Goal: Find specific page/section: Find specific page/section

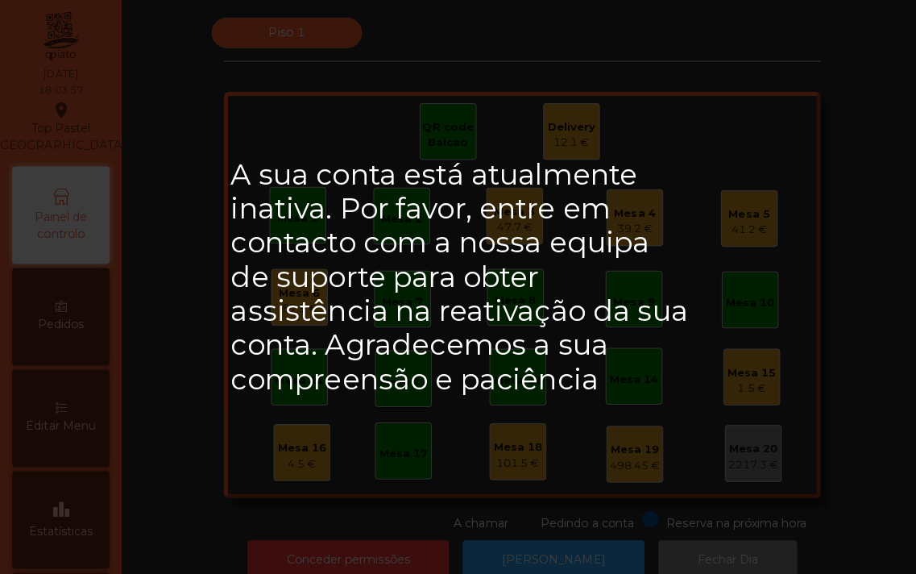
click at [500, 211] on h2 "A sua conta está atualmente inativa. Por favor, entre em contacto com a nossa e…" at bounding box center [458, 274] width 459 height 237
click at [850, 322] on div "A sua conta está atualmente inativa. Por favor, entre em contacto com a nossa e…" at bounding box center [458, 287] width 916 height 574
click at [535, 555] on div "A sua conta está atualmente inativa. Por favor, entre em contacto com a nossa e…" at bounding box center [458, 287] width 916 height 574
click at [388, 544] on div "A sua conta está atualmente inativa. Por favor, entre em contacto com a nossa e…" at bounding box center [458, 287] width 916 height 574
click at [811, 356] on div "A sua conta está atualmente inativa. Por favor, entre em contacto com a nossa e…" at bounding box center [458, 287] width 916 height 574
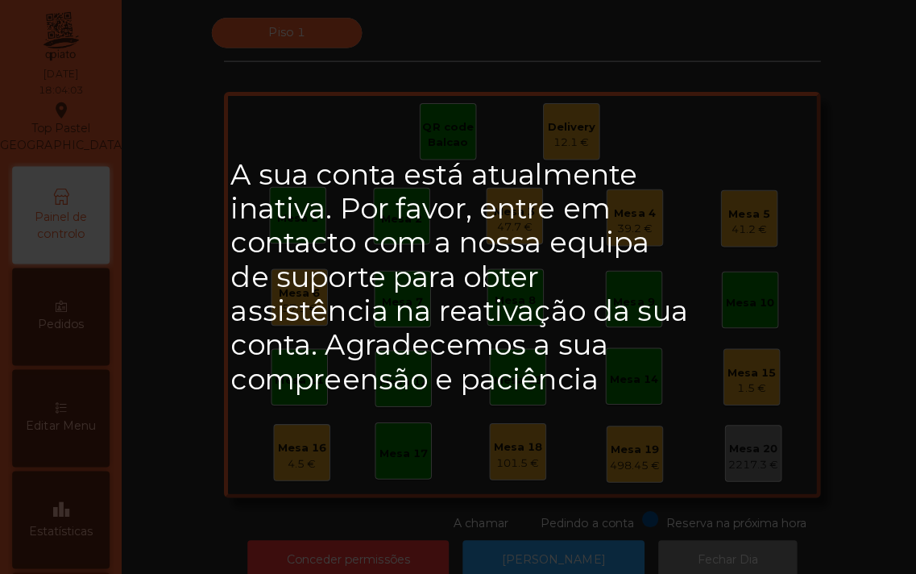
click at [832, 376] on div "A sua conta está atualmente inativa. Por favor, entre em contacto com a nossa e…" at bounding box center [458, 287] width 916 height 574
click at [837, 333] on div "A sua conta está atualmente inativa. Por favor, entre em contacto com a nossa e…" at bounding box center [458, 287] width 916 height 574
click at [286, 206] on h2 "A sua conta está atualmente inativa. Por favor, entre em contacto com a nossa e…" at bounding box center [458, 274] width 459 height 237
click at [307, 220] on h2 "A sua conta está atualmente inativa. Por favor, entre em contacto com a nossa e…" at bounding box center [458, 274] width 459 height 237
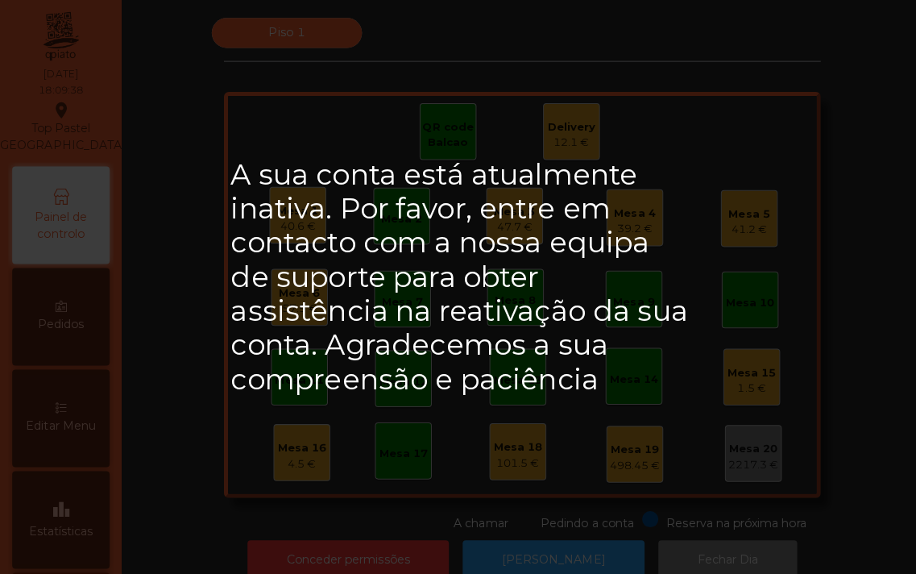
click at [296, 212] on h2 "A sua conta está atualmente inativa. Por favor, entre em contacto com a nossa e…" at bounding box center [458, 274] width 459 height 237
click at [268, 189] on h2 "A sua conta está atualmente inativa. Por favor, entre em contacto com a nossa e…" at bounding box center [458, 274] width 459 height 237
click at [279, 207] on h2 "A sua conta está atualmente inativa. Por favor, entre em contacto com a nossa e…" at bounding box center [458, 274] width 459 height 237
click at [287, 200] on h2 "A sua conta está atualmente inativa. Por favor, entre em contacto com a nossa e…" at bounding box center [458, 274] width 459 height 237
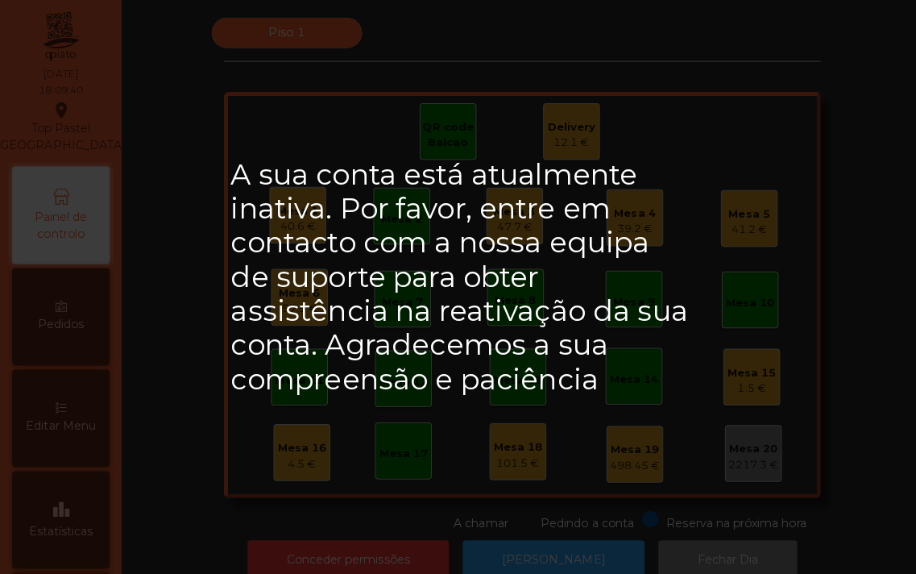
click at [301, 219] on h2 "A sua conta está atualmente inativa. Por favor, entre em contacto com a nossa e…" at bounding box center [458, 274] width 459 height 237
click at [613, 372] on h2 "A sua conta está atualmente inativa. Por favor, entre em contacto com a nossa e…" at bounding box center [458, 274] width 459 height 237
click at [160, 319] on div "A sua conta está atualmente inativa. Por favor, entre em contacto com a nossa e…" at bounding box center [458, 287] width 916 height 574
